Goal: Check status: Check status

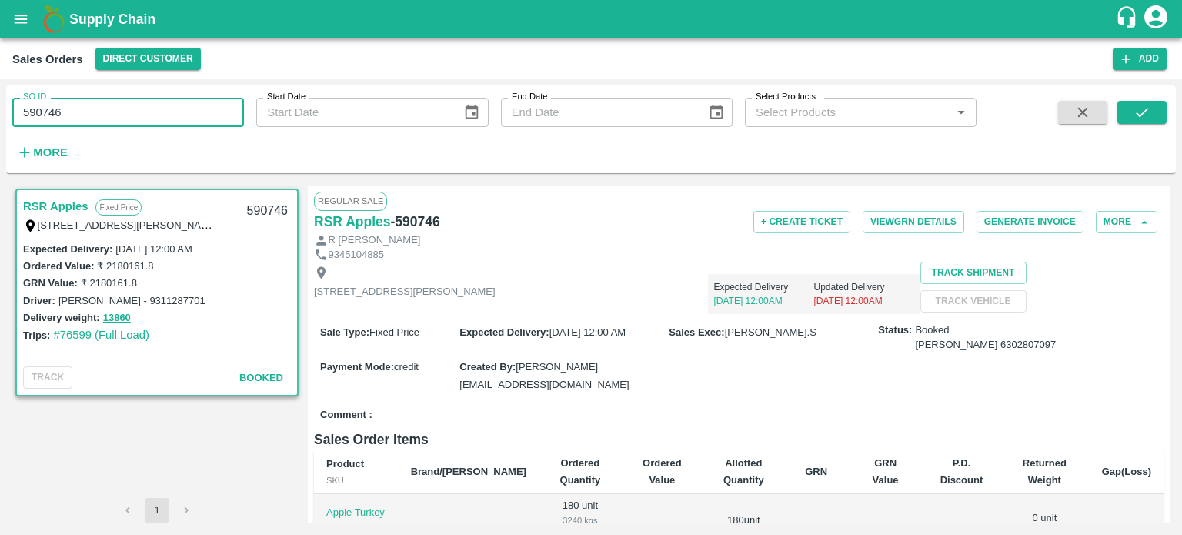
scroll to position [446, 0]
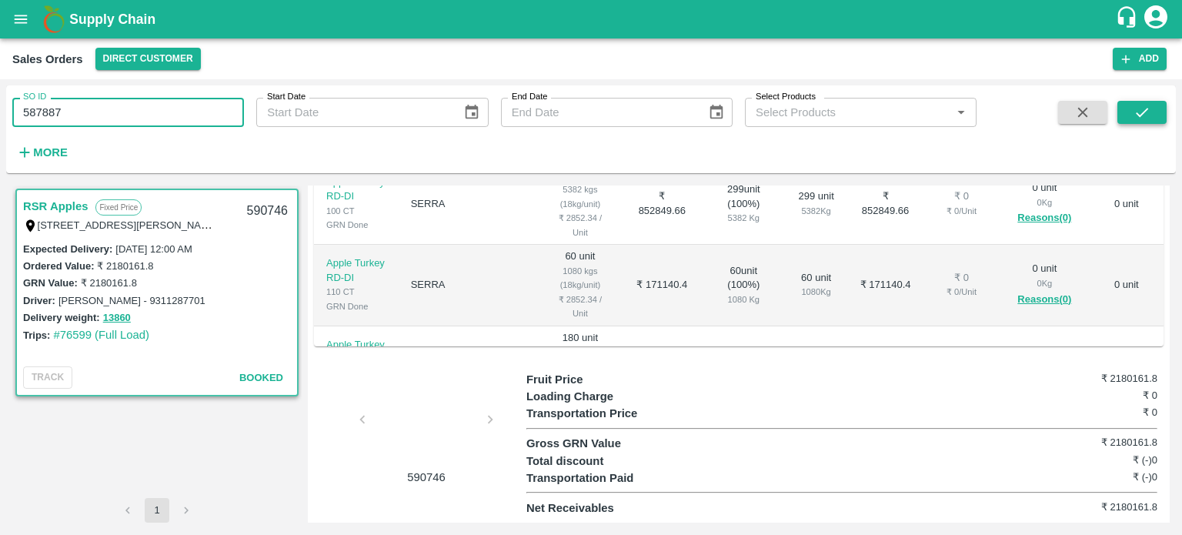
type input "587887"
click at [1134, 115] on icon "submit" at bounding box center [1141, 112] width 17 height 17
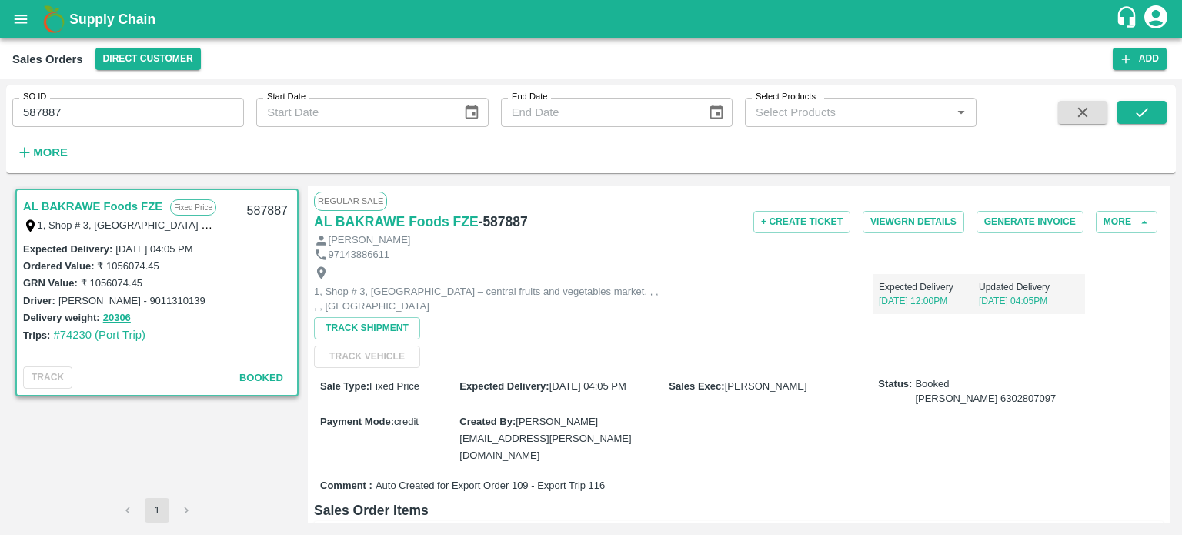
click at [163, 117] on input "587887" at bounding box center [128, 112] width 232 height 29
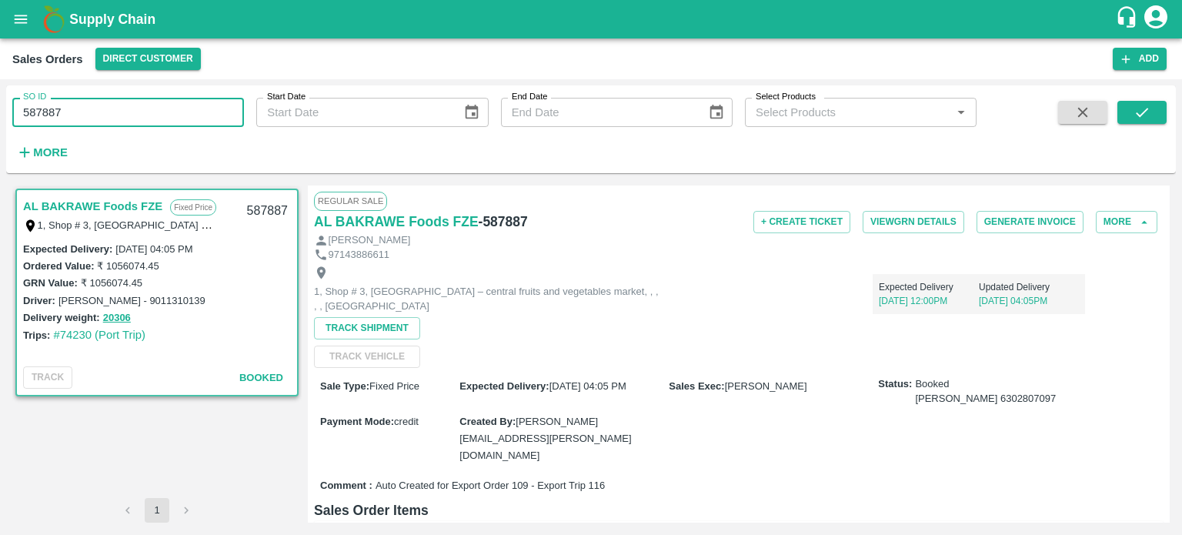
click at [163, 117] on input "587887" at bounding box center [128, 112] width 232 height 29
paste input "text"
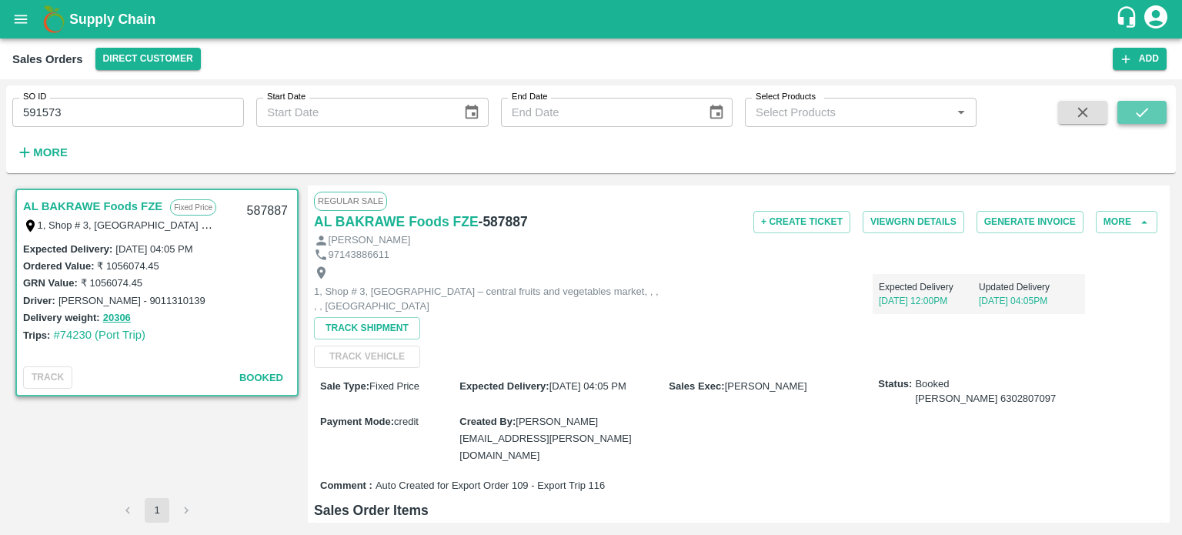
click at [1129, 122] on button "submit" at bounding box center [1141, 112] width 49 height 23
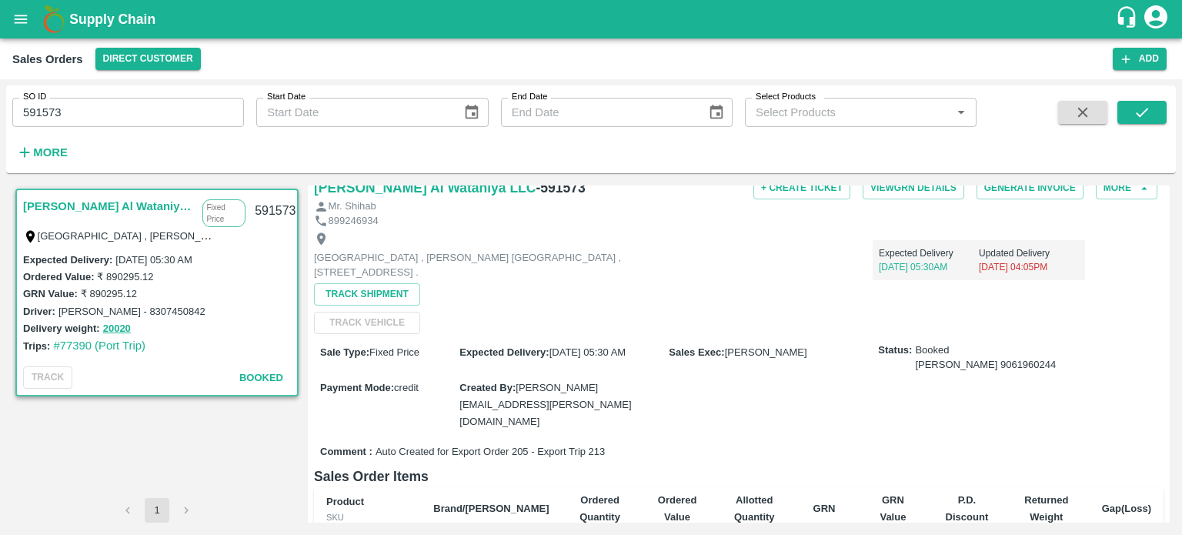
scroll to position [35, 0]
click at [181, 121] on input "591573" at bounding box center [128, 112] width 232 height 29
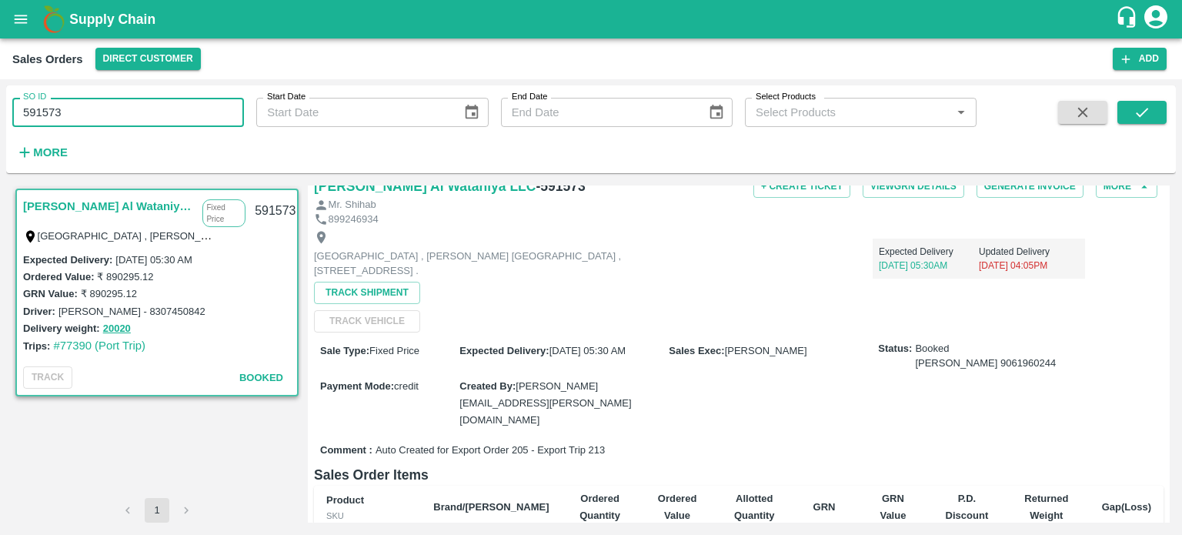
click at [181, 121] on input "591573" at bounding box center [128, 112] width 232 height 29
paste input "text"
click at [1153, 110] on button "submit" at bounding box center [1141, 112] width 49 height 23
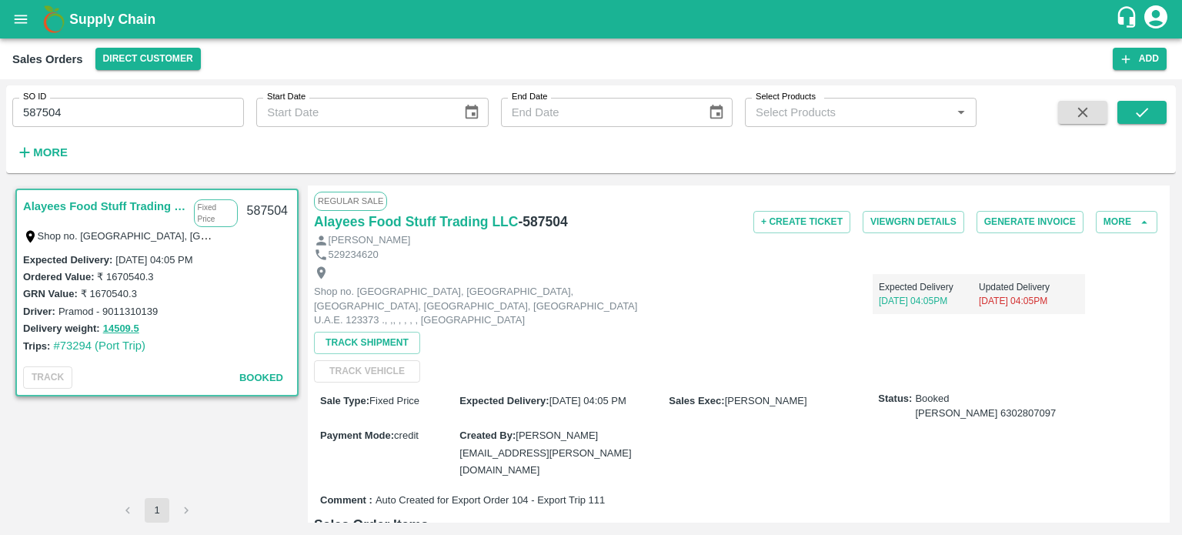
click at [115, 107] on input "587504" at bounding box center [128, 112] width 232 height 29
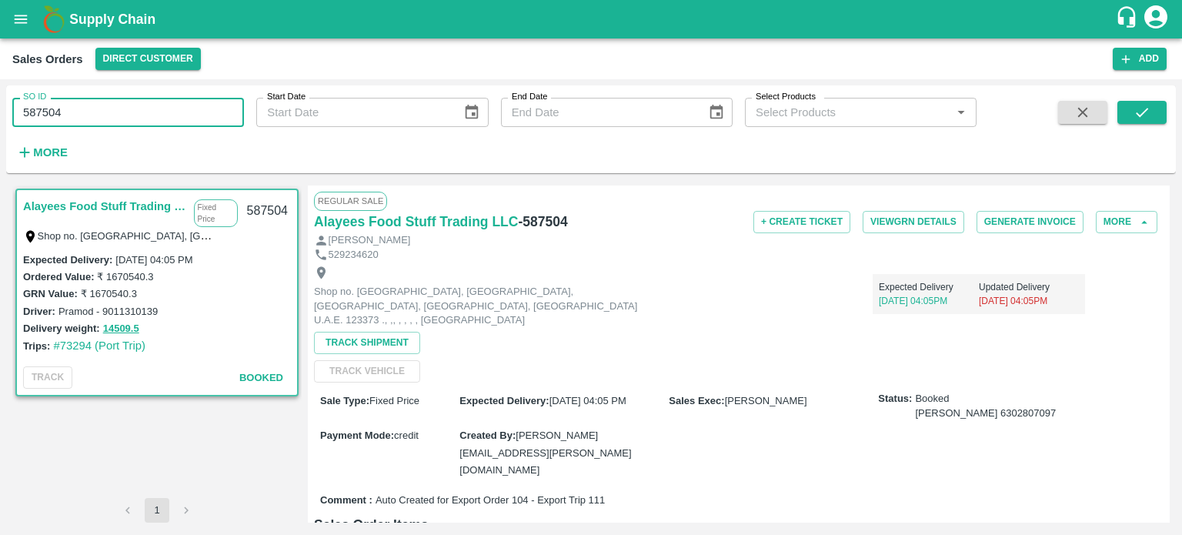
paste input "text"
click at [1139, 121] on button "submit" at bounding box center [1141, 112] width 49 height 23
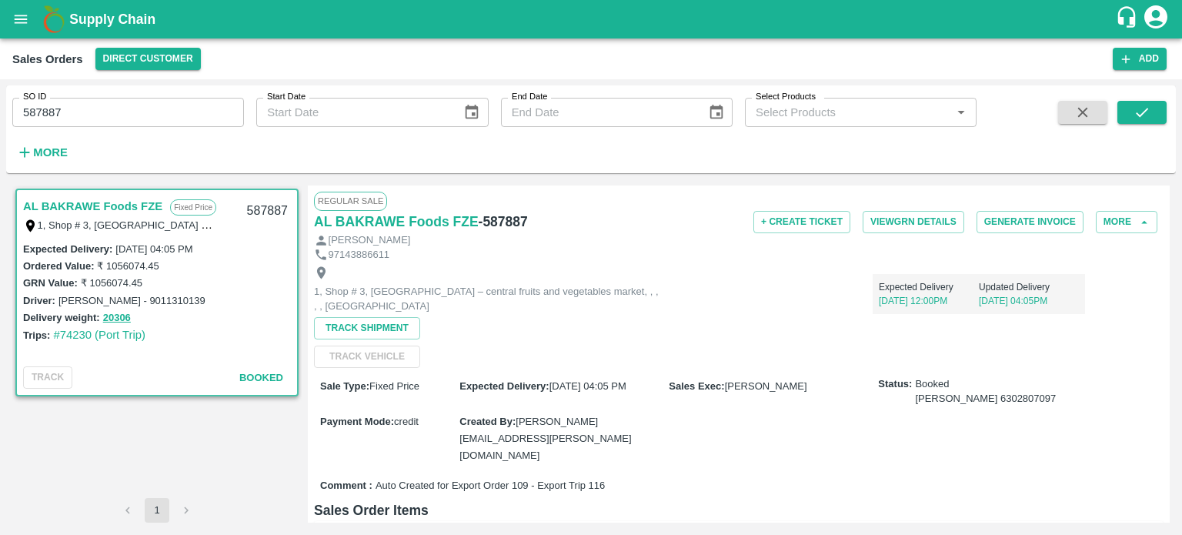
click at [82, 117] on input "587887" at bounding box center [128, 112] width 232 height 29
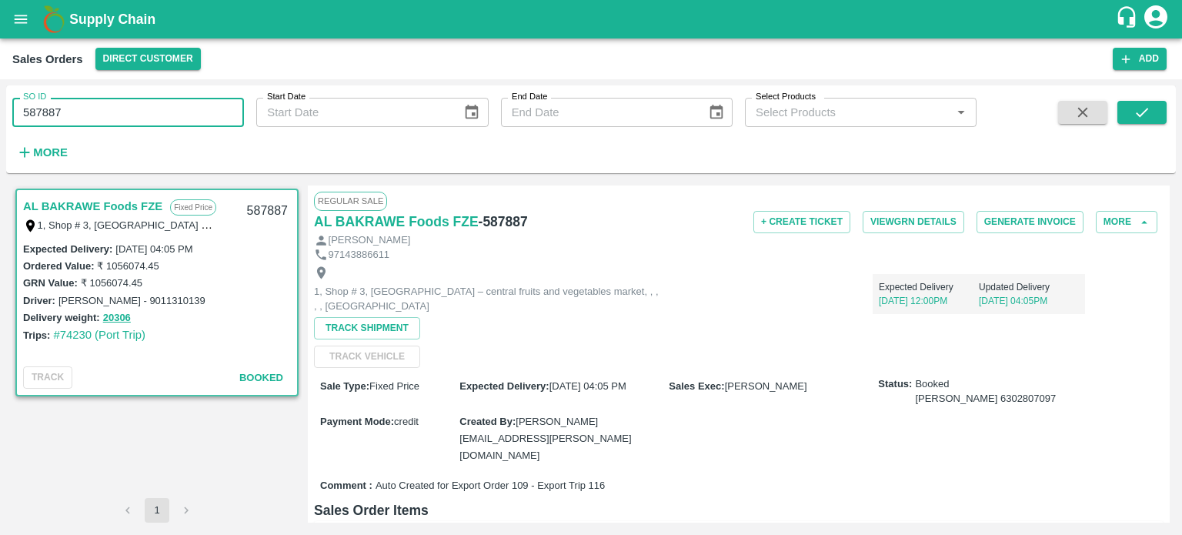
paste input "text"
click at [1153, 110] on button "submit" at bounding box center [1141, 112] width 49 height 23
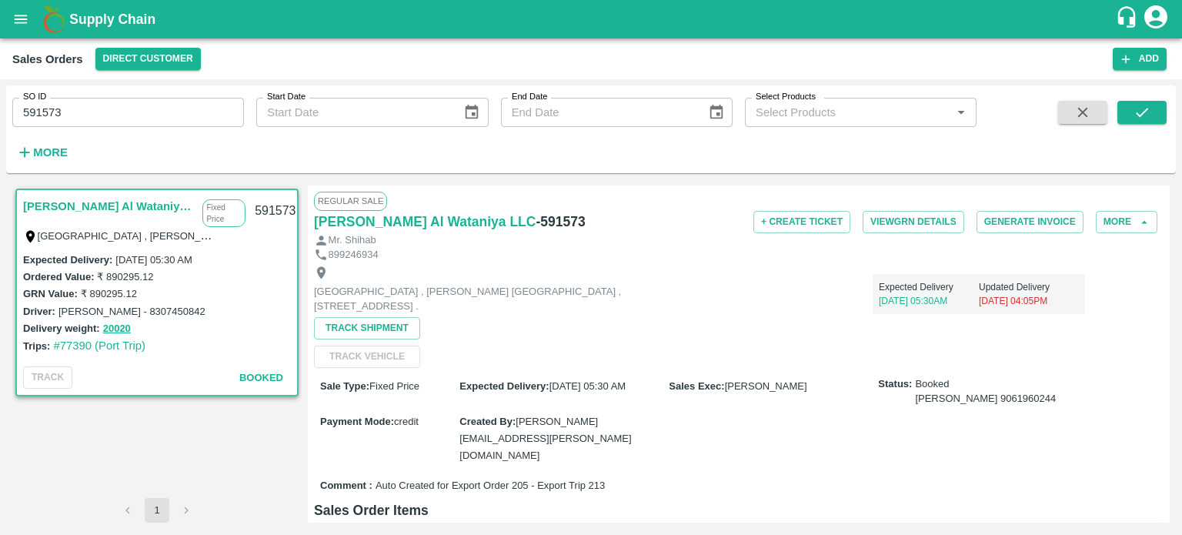
scroll to position [6, 0]
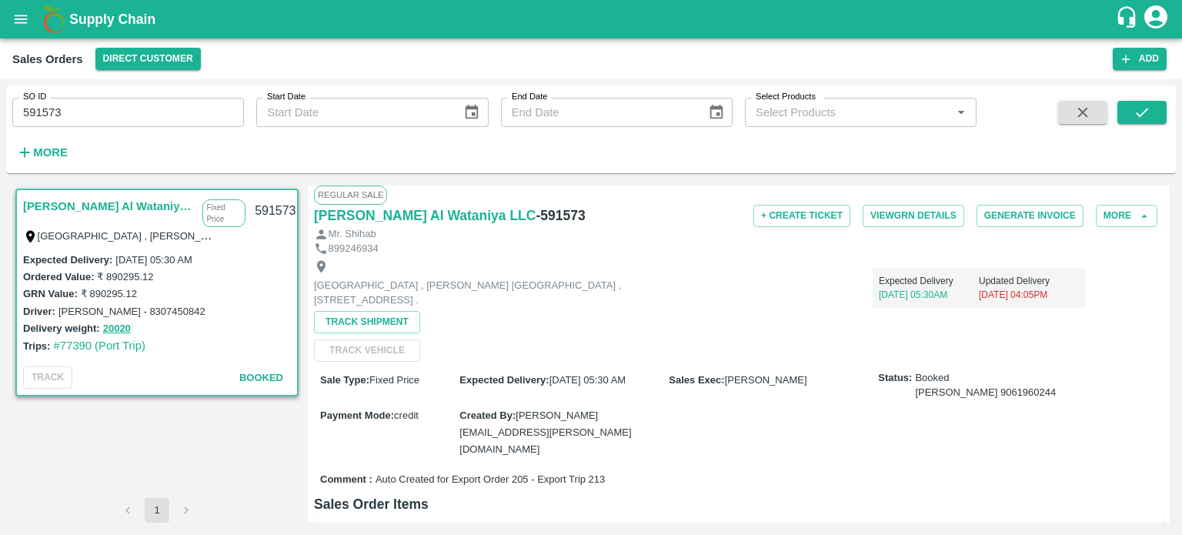
click at [87, 107] on input "591573" at bounding box center [128, 112] width 232 height 29
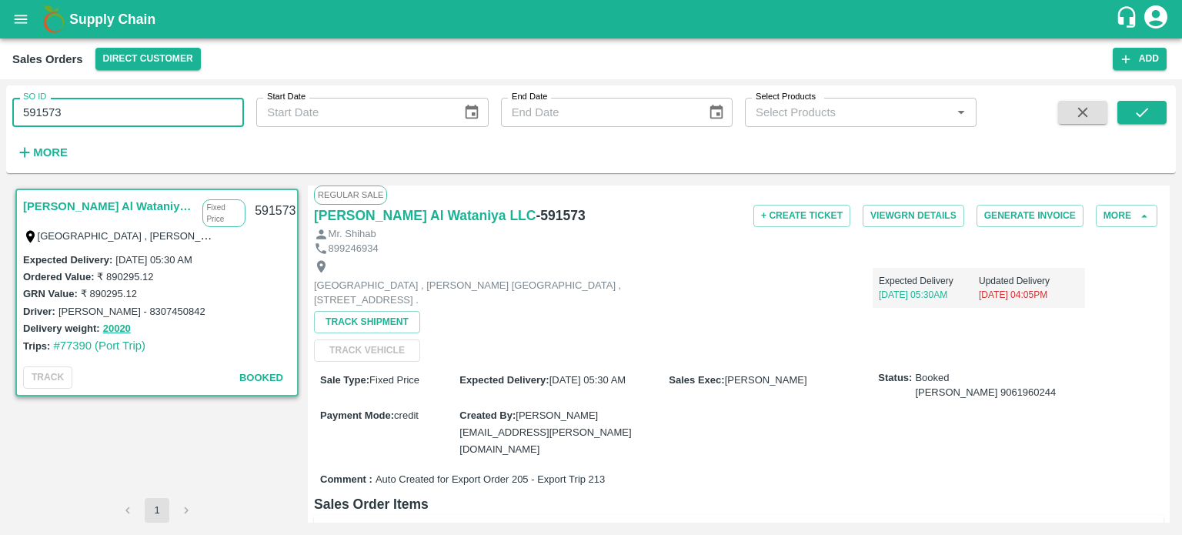
click at [87, 107] on input "591573" at bounding box center [128, 112] width 232 height 29
paste input "text"
type input "596057"
click at [1139, 101] on button "submit" at bounding box center [1141, 112] width 49 height 23
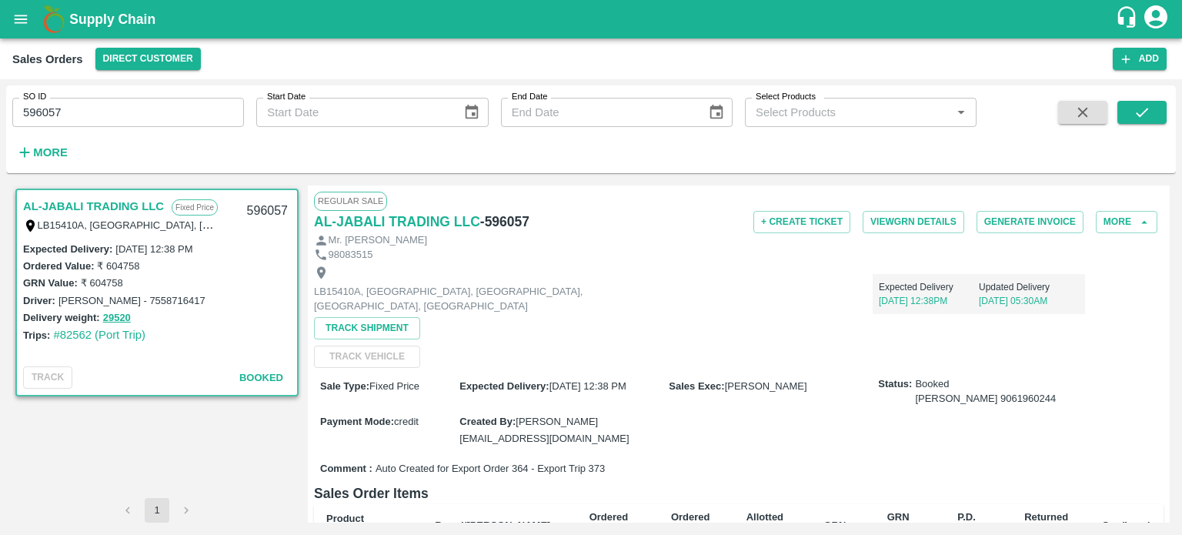
scroll to position [308, 0]
